Goal: Task Accomplishment & Management: Use online tool/utility

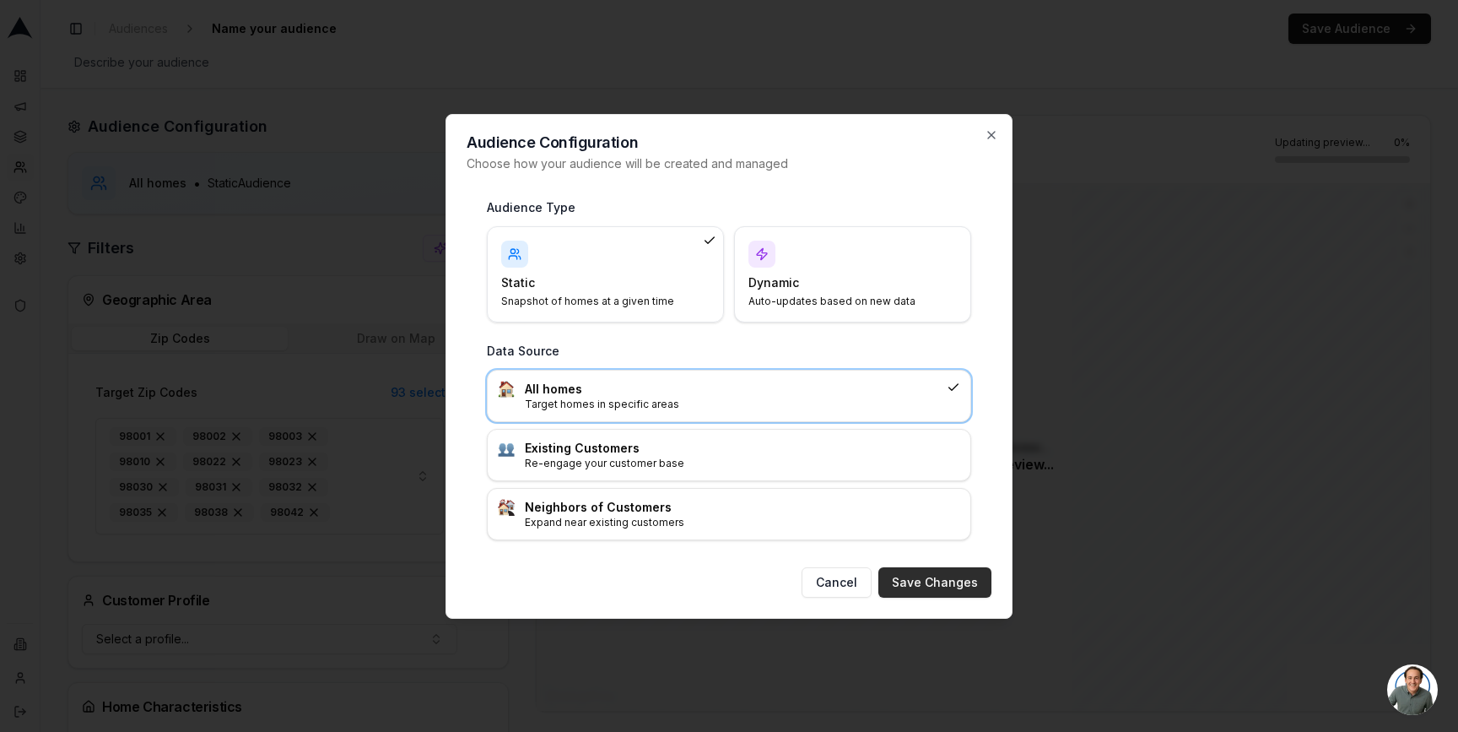
click at [934, 584] on button "Save Changes" at bounding box center [935, 582] width 113 height 30
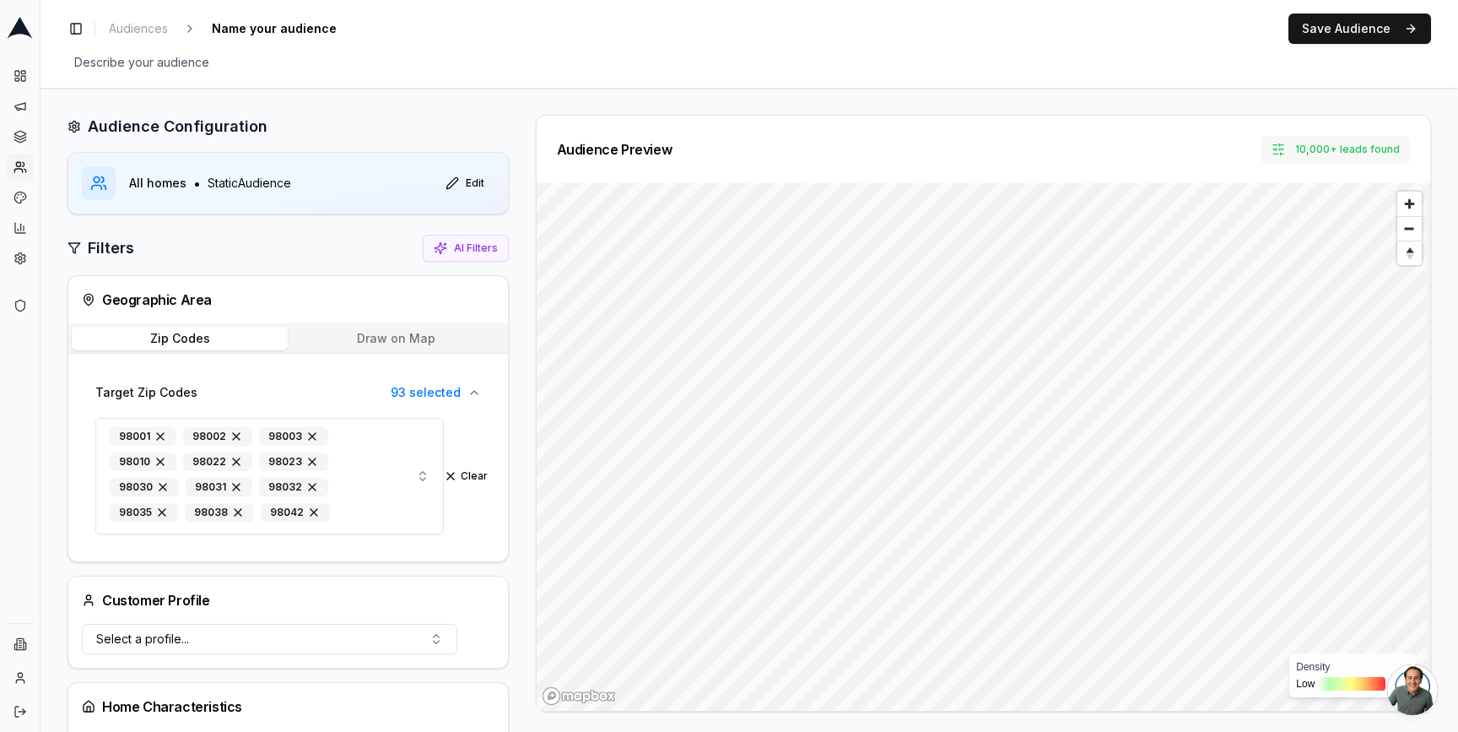
click at [1355, 154] on button "10,000+ leads found" at bounding box center [1336, 149] width 149 height 27
type input "30000"
click at [1306, 228] on button "Set" at bounding box center [1316, 222] width 37 height 27
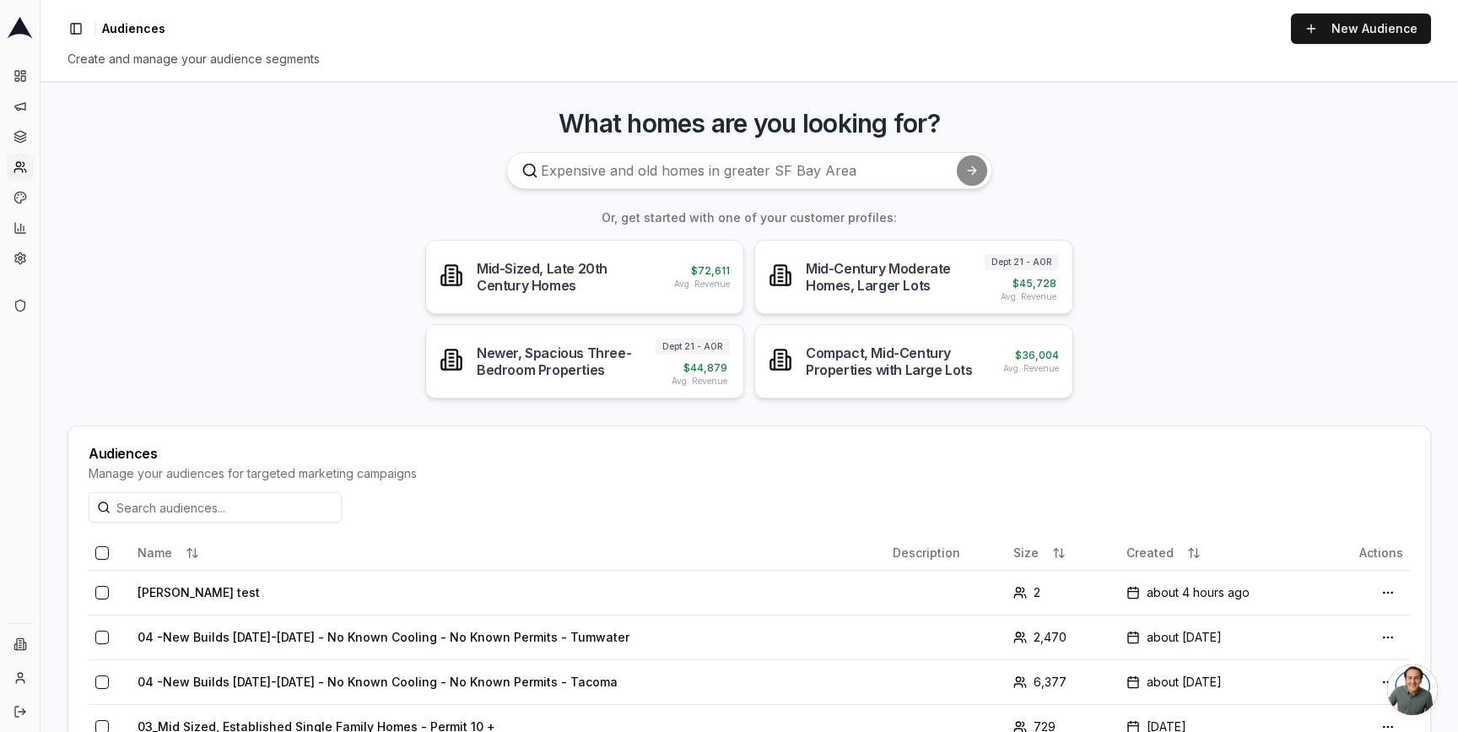
click at [11, 29] on icon at bounding box center [20, 28] width 26 height 22
